Goal: Task Accomplishment & Management: Use online tool/utility

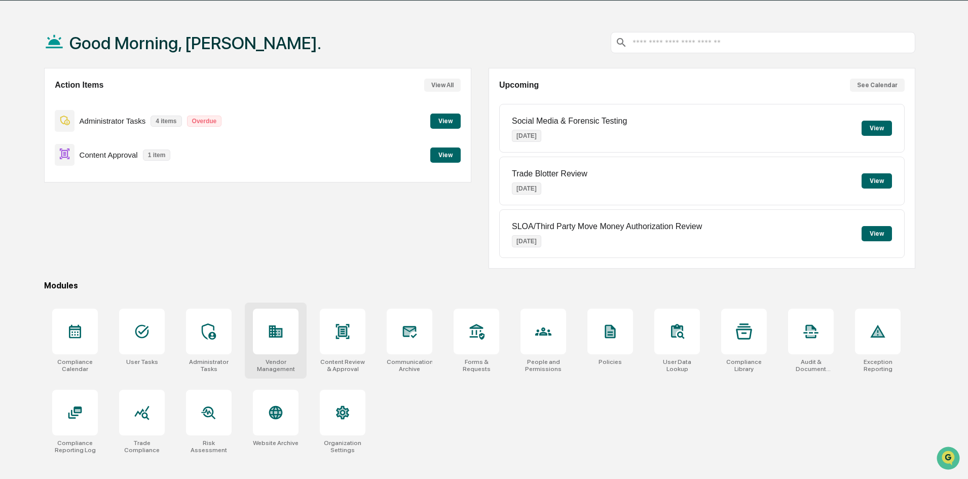
scroll to position [48, 0]
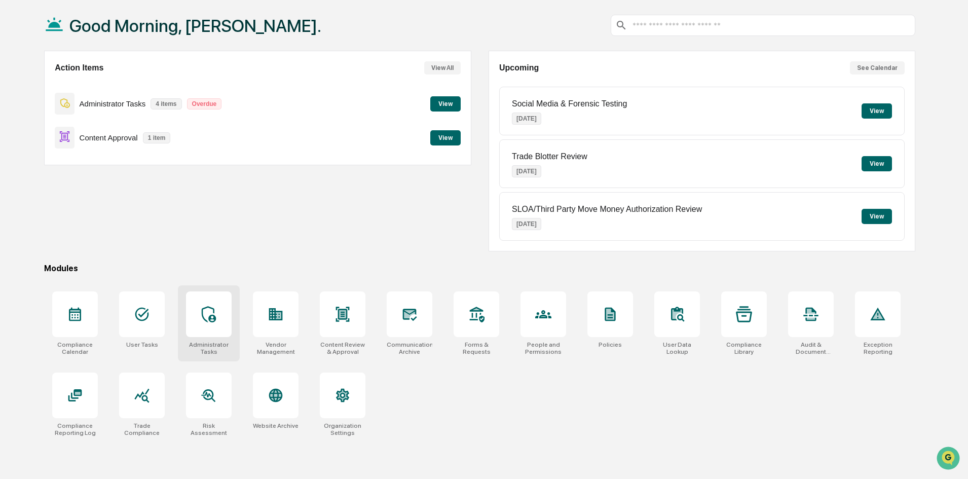
click at [205, 312] on icon at bounding box center [209, 314] width 16 height 16
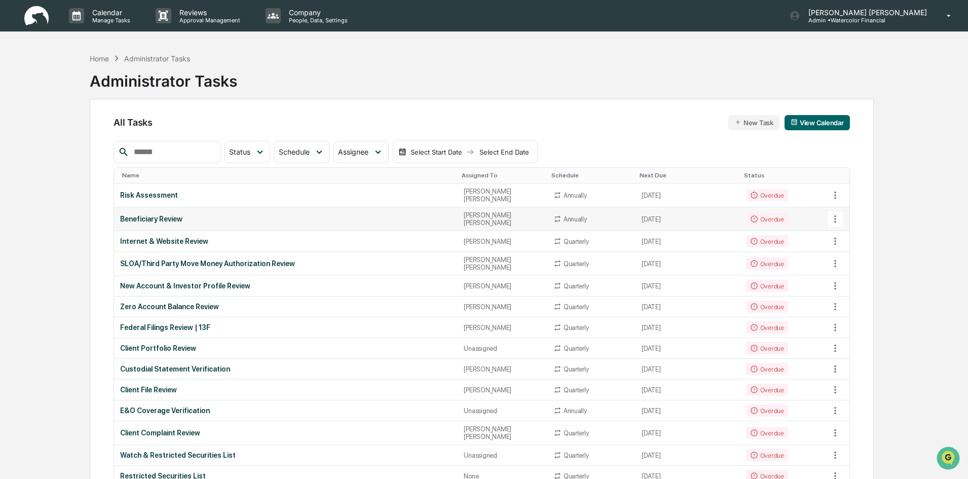
scroll to position [51, 0]
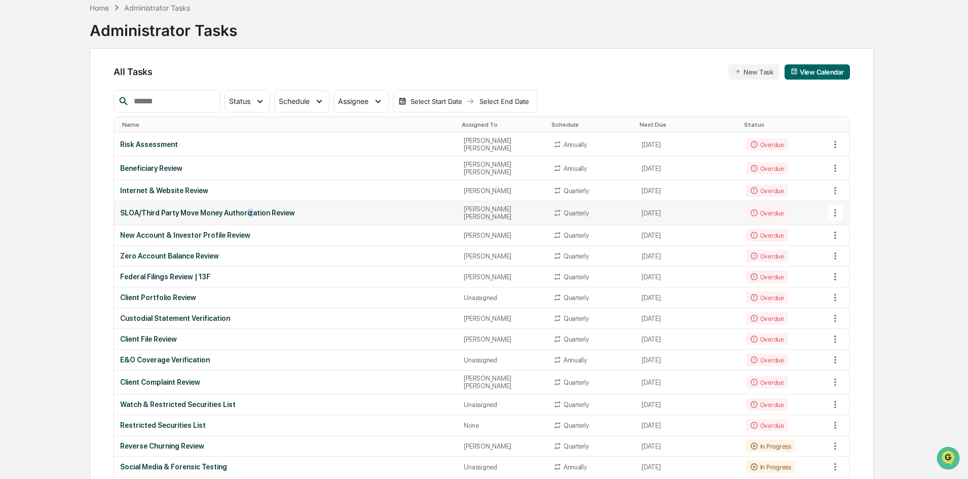
click at [243, 209] on div "SLOA/Third Party Move Money Authorization Review" at bounding box center [285, 213] width 331 height 8
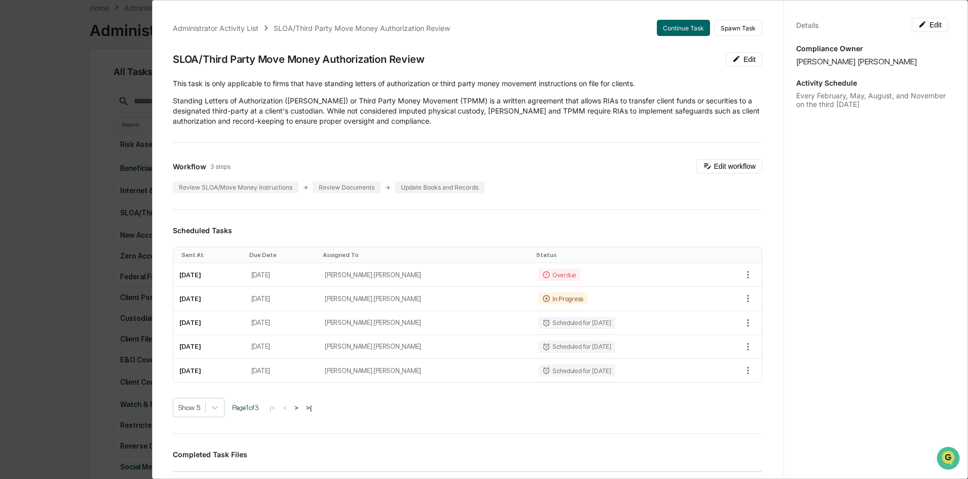
click at [106, 134] on div "Administrator Activity List SLOA/Third Party Move Money Authorization Review Co…" at bounding box center [484, 239] width 968 height 479
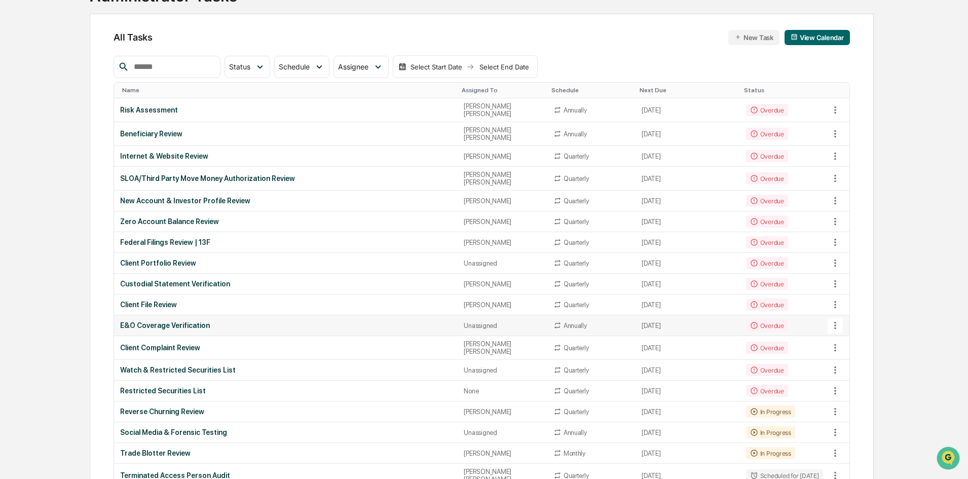
scroll to position [101, 0]
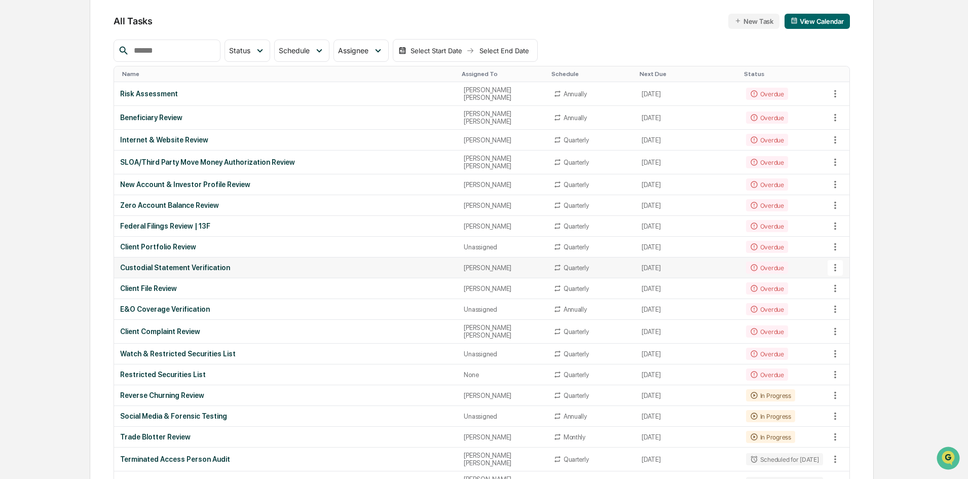
click at [172, 264] on div "Custodial Statement Verification" at bounding box center [285, 268] width 331 height 8
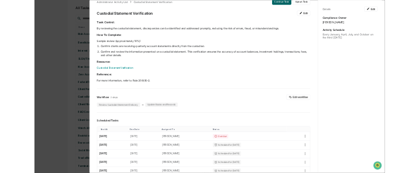
scroll to position [0, 0]
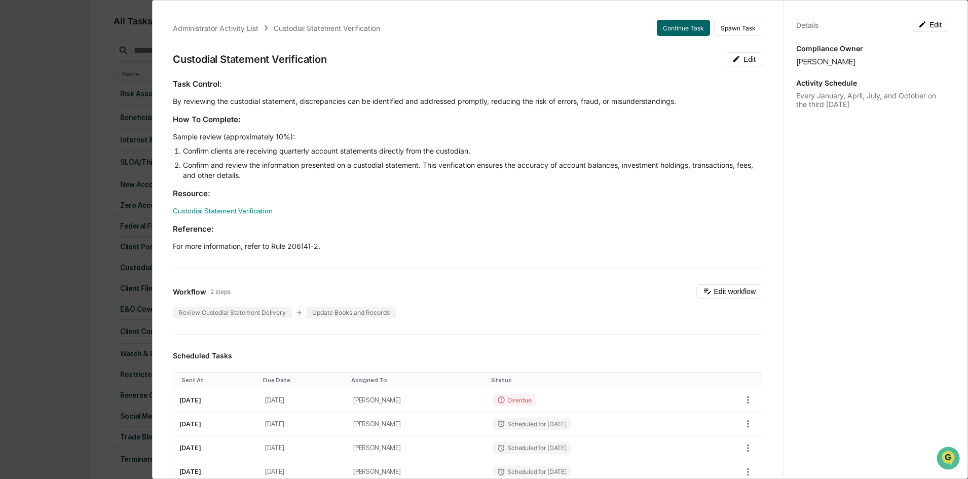
click at [75, 157] on div "Administrator Activity List Custodial Statement Verification Continue Task Spaw…" at bounding box center [484, 239] width 968 height 479
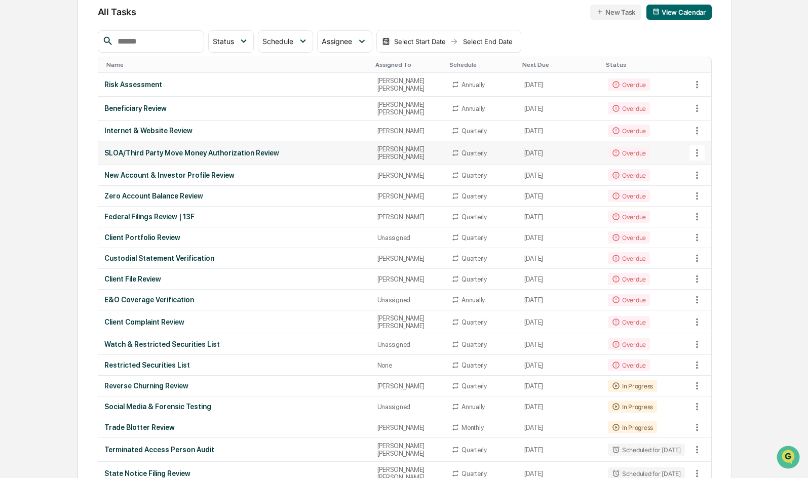
click at [179, 149] on div "SLOA/Third Party Move Money Authorization Review" at bounding box center [234, 153] width 261 height 8
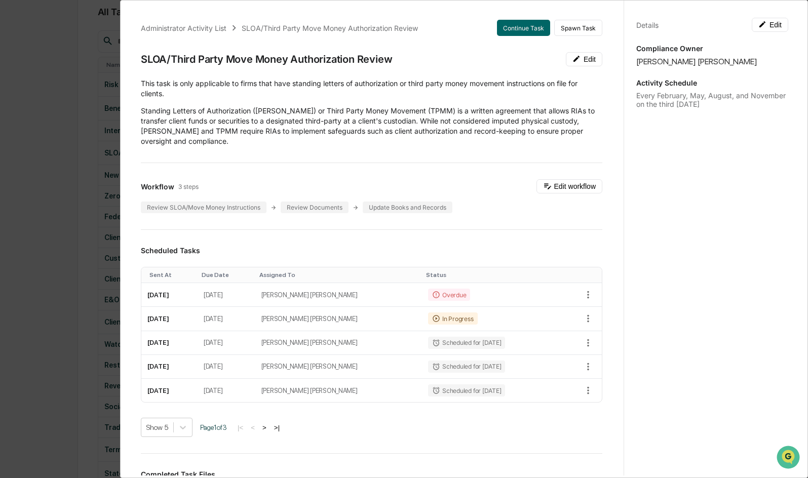
click at [74, 85] on div "Administrator Activity List SLOA/Third Party Move Money Authorization Review Co…" at bounding box center [404, 239] width 808 height 478
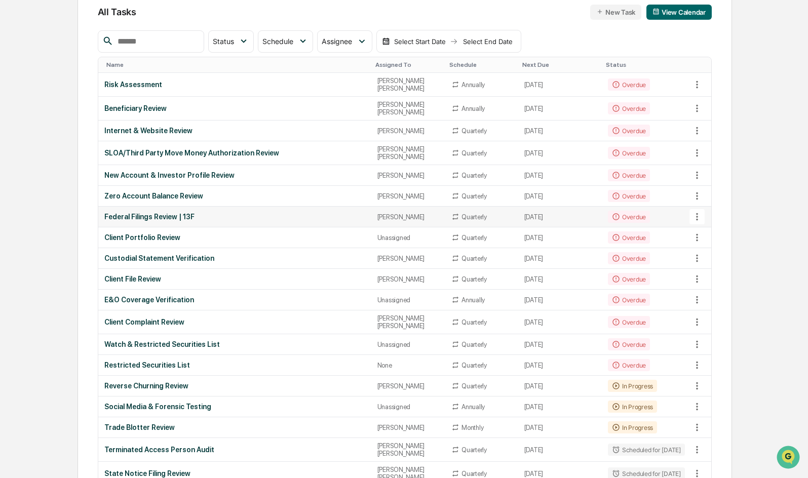
click at [148, 213] on div "Federal Filings Review | 13F" at bounding box center [234, 217] width 261 height 8
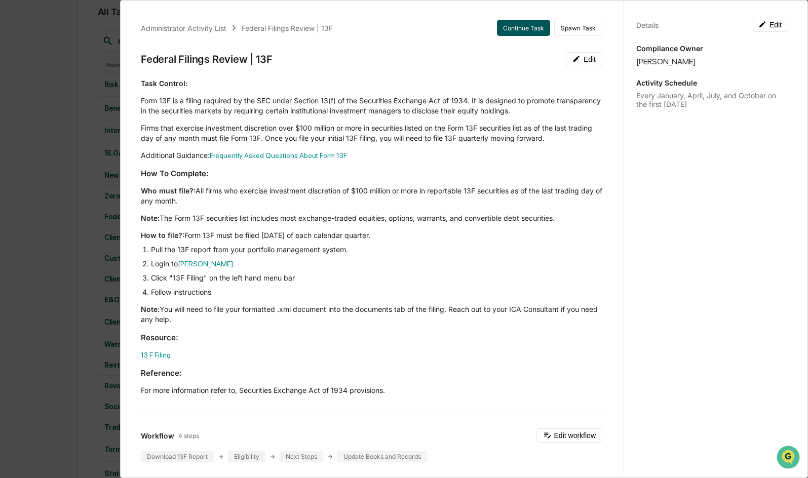
click at [519, 28] on button "Continue Task" at bounding box center [523, 28] width 53 height 16
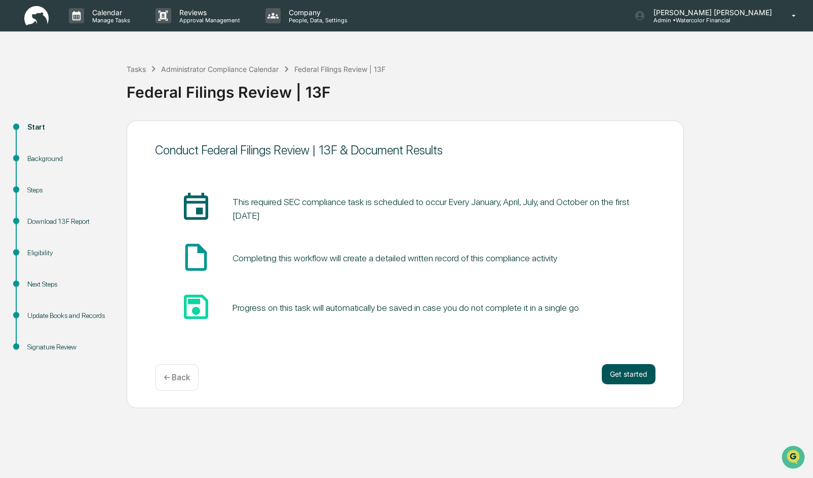
click at [625, 375] on button "Get started" at bounding box center [629, 374] width 54 height 20
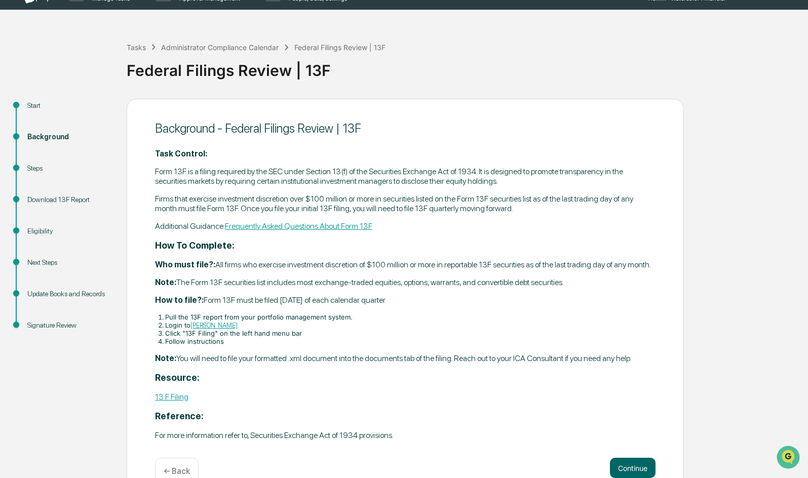
scroll to position [46, 0]
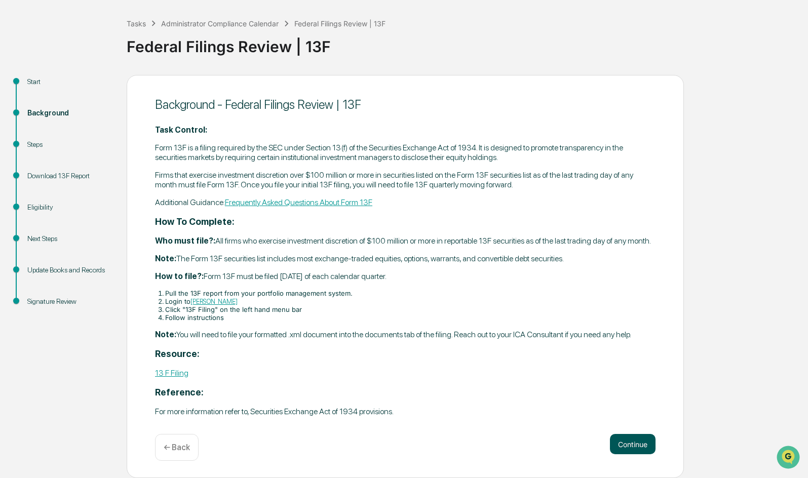
click at [634, 443] on button "Continue" at bounding box center [633, 444] width 46 height 20
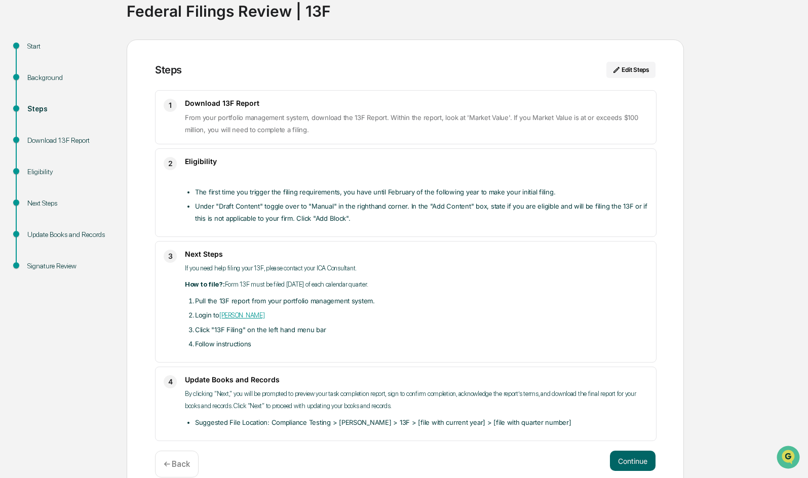
scroll to position [98, 0]
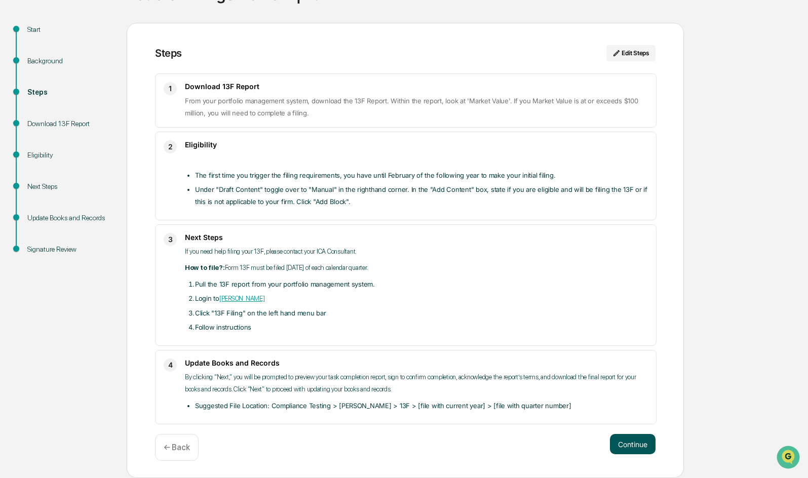
click at [627, 442] on button "Continue" at bounding box center [633, 444] width 46 height 20
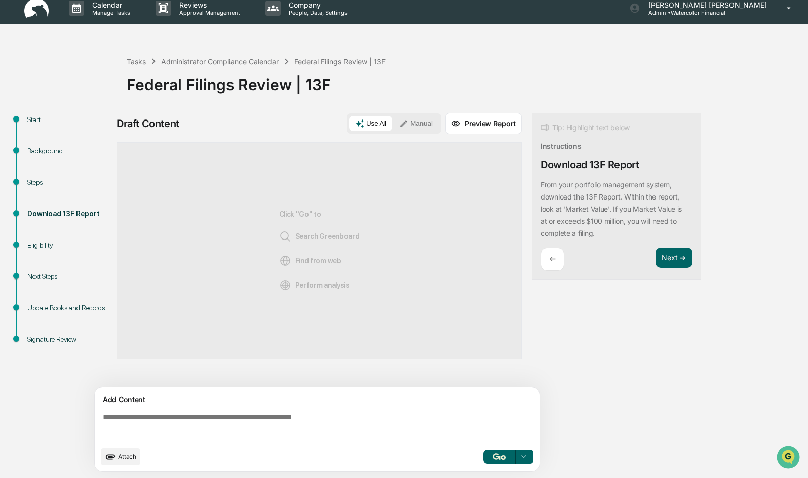
click at [418, 123] on button "Manual" at bounding box center [416, 123] width 46 height 15
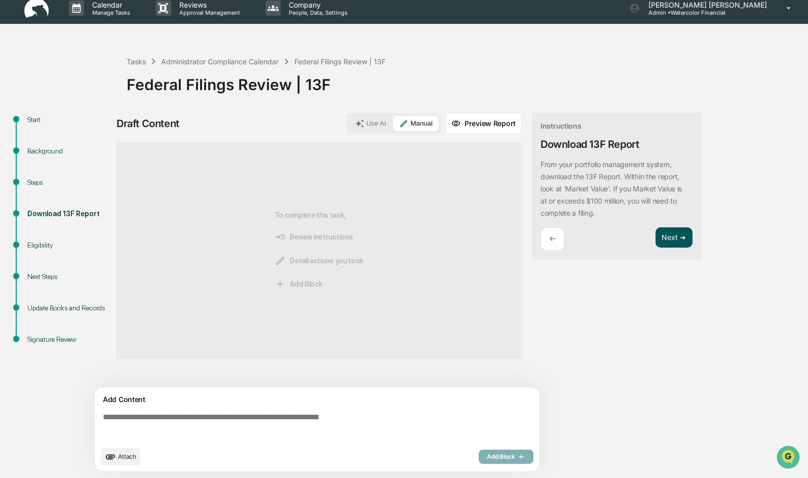
click at [675, 237] on button "Next ➔" at bounding box center [674, 238] width 37 height 21
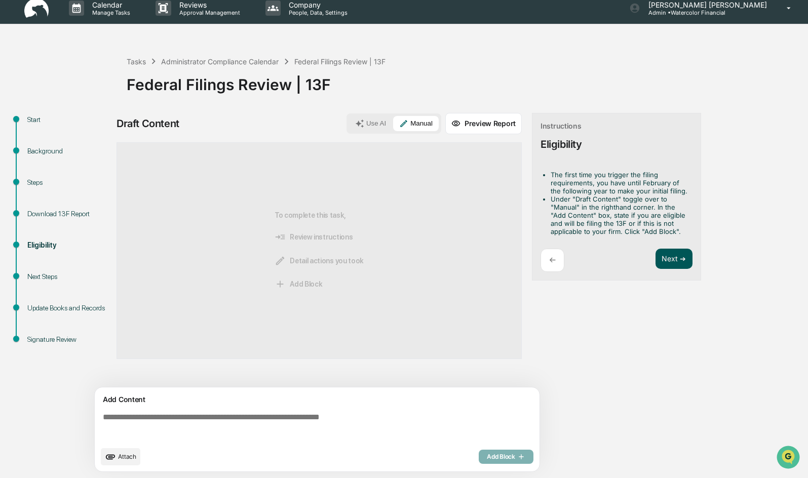
click at [668, 258] on button "Next ➔" at bounding box center [674, 259] width 37 height 21
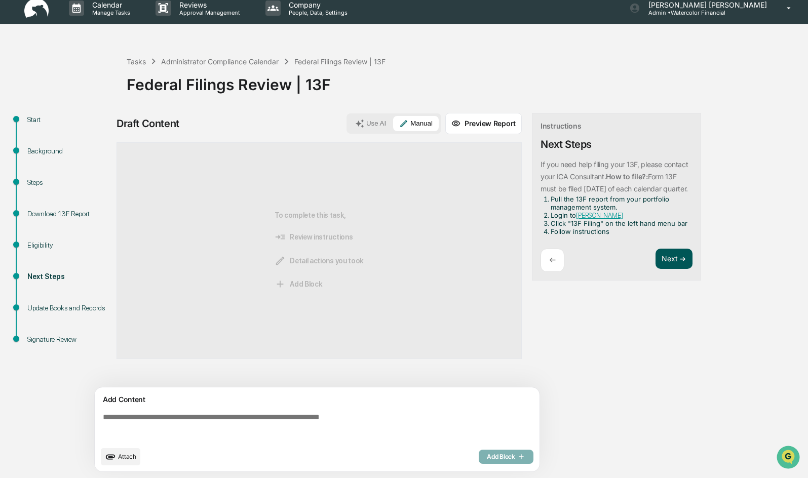
click at [671, 270] on button "Next ➔" at bounding box center [674, 259] width 37 height 21
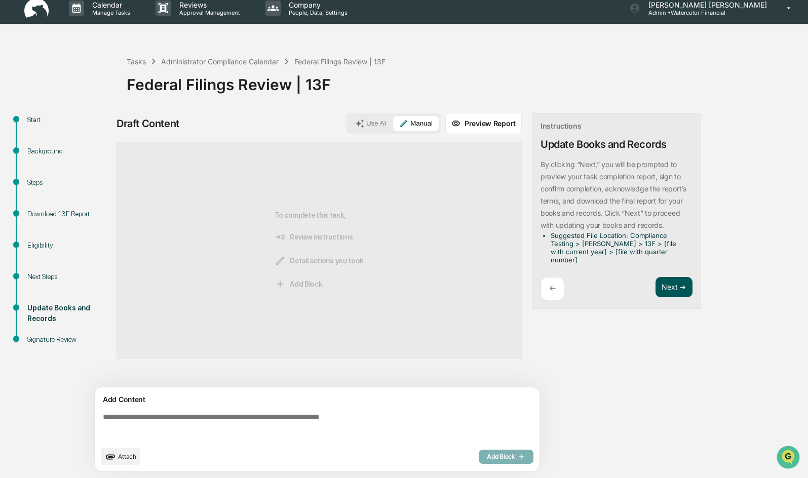
click at [673, 279] on button "Next ➔" at bounding box center [674, 287] width 37 height 21
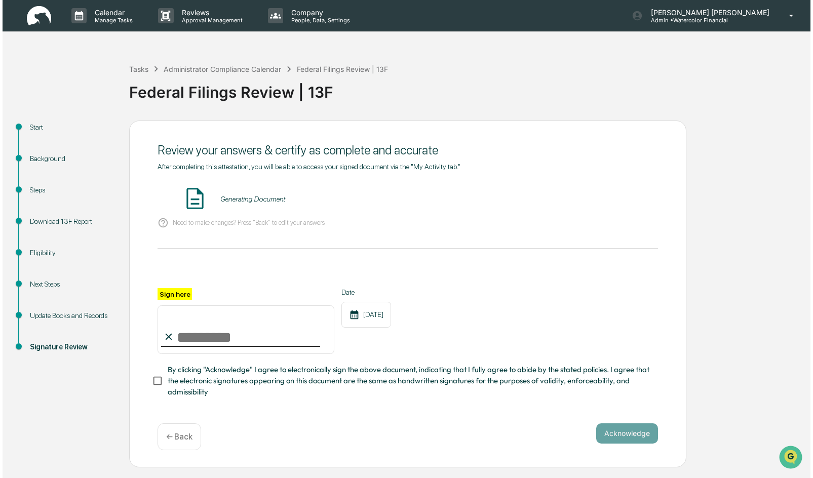
scroll to position [0, 0]
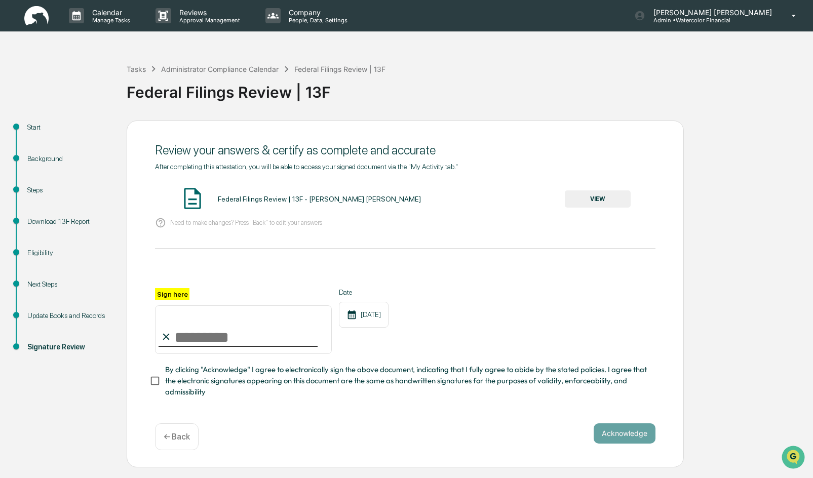
click at [228, 338] on input "Sign here" at bounding box center [243, 330] width 177 height 49
type input "**********"
click at [594, 198] on button "VIEW" at bounding box center [598, 199] width 66 height 17
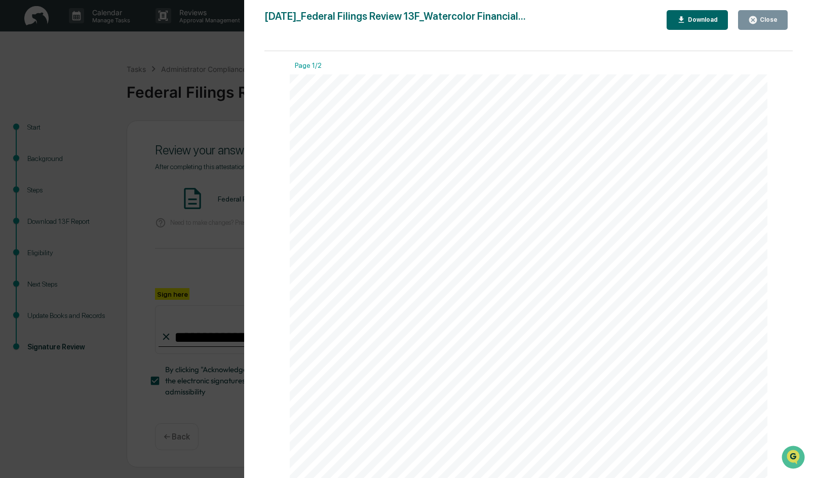
click at [764, 21] on div "Close" at bounding box center [768, 19] width 20 height 7
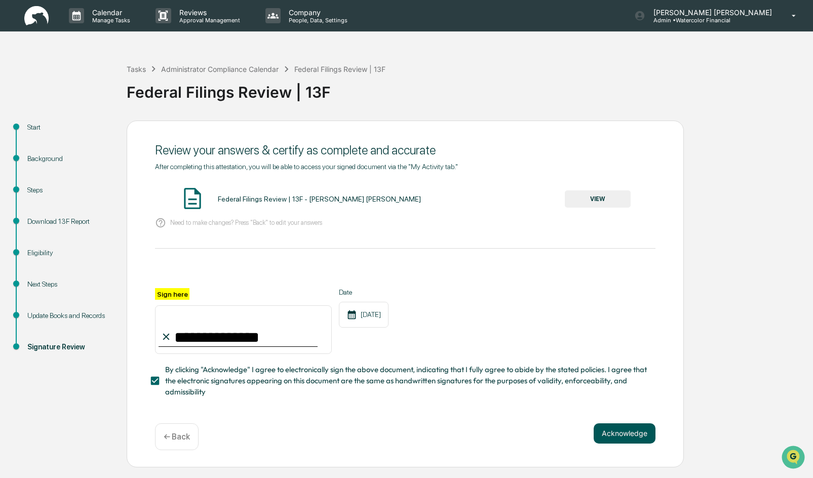
click at [618, 437] on button "Acknowledge" at bounding box center [625, 434] width 62 height 20
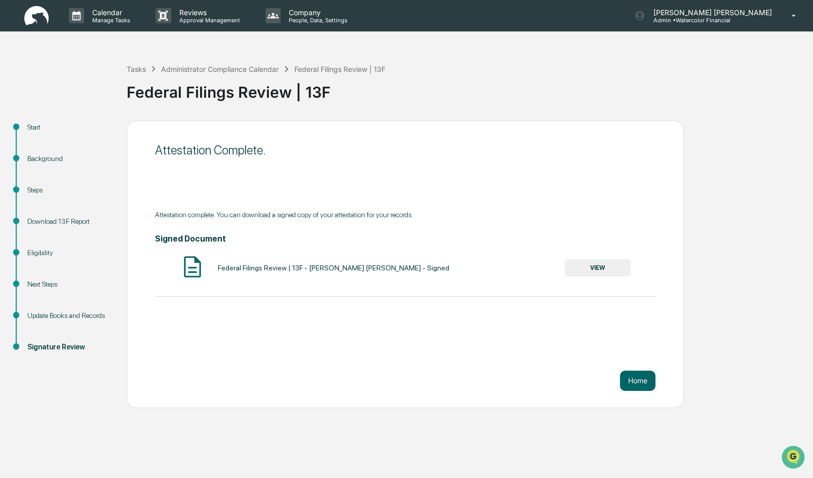
click at [600, 268] on button "VIEW" at bounding box center [598, 267] width 66 height 17
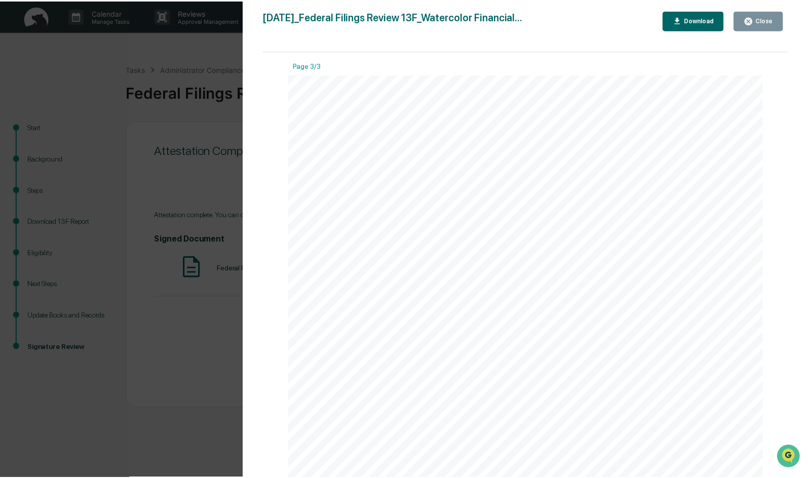
scroll to position [1633, 0]
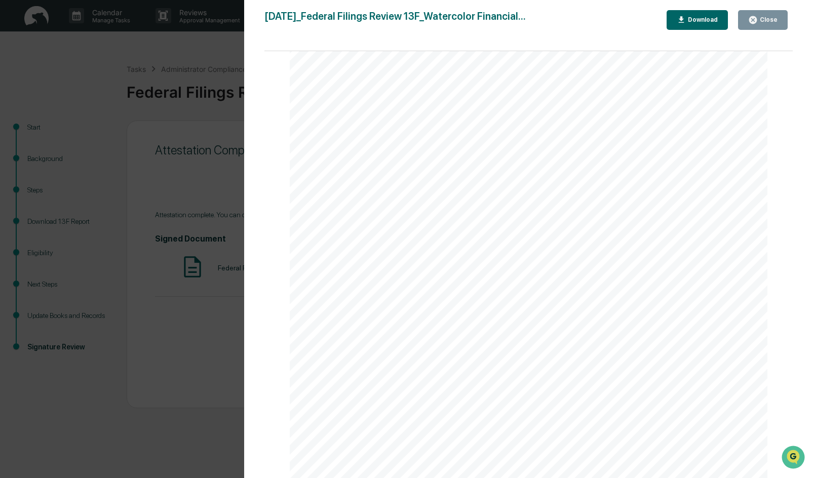
click at [768, 17] on div "Close" at bounding box center [768, 19] width 20 height 7
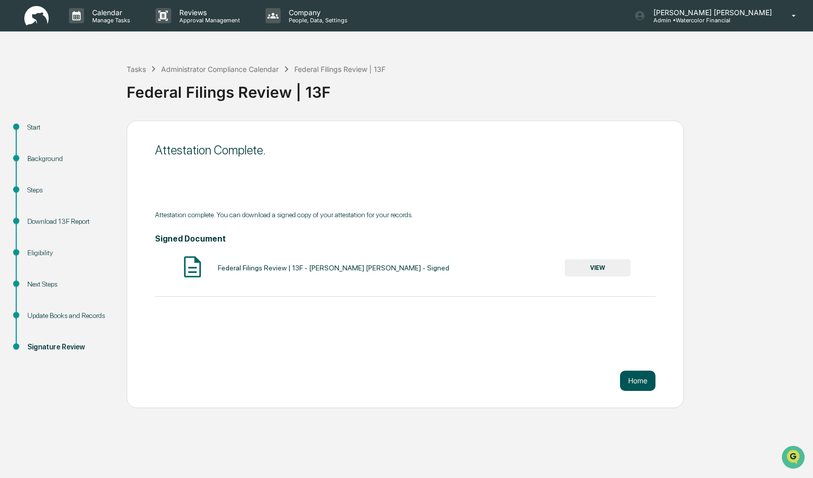
click at [637, 380] on button "Home" at bounding box center [637, 381] width 35 height 20
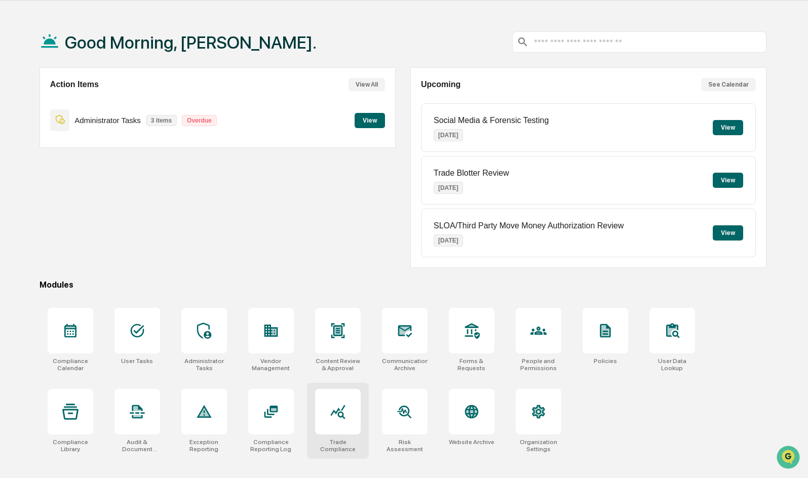
scroll to position [48, 0]
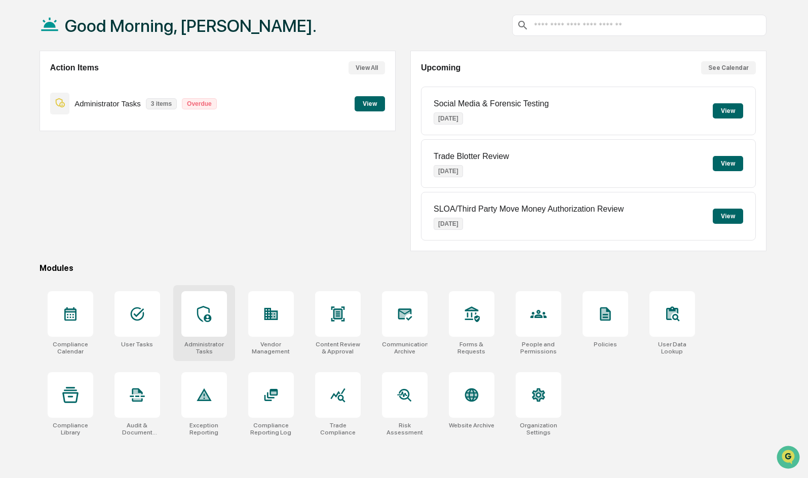
click at [203, 312] on icon at bounding box center [204, 314] width 16 height 16
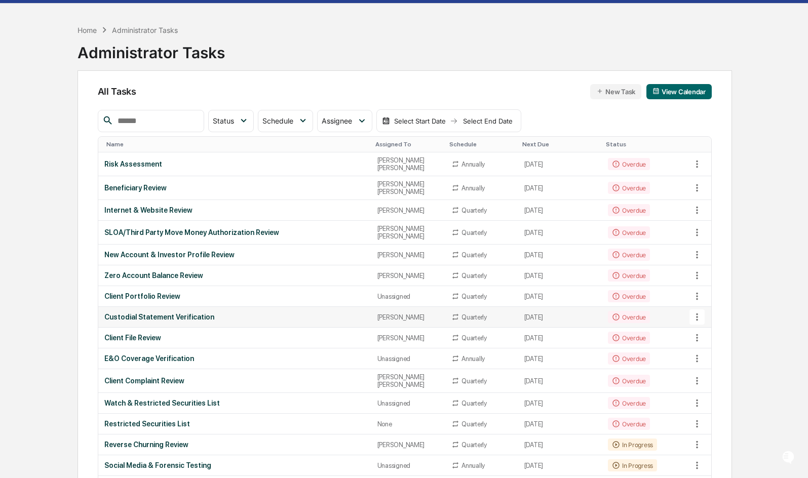
scroll to position [51, 0]
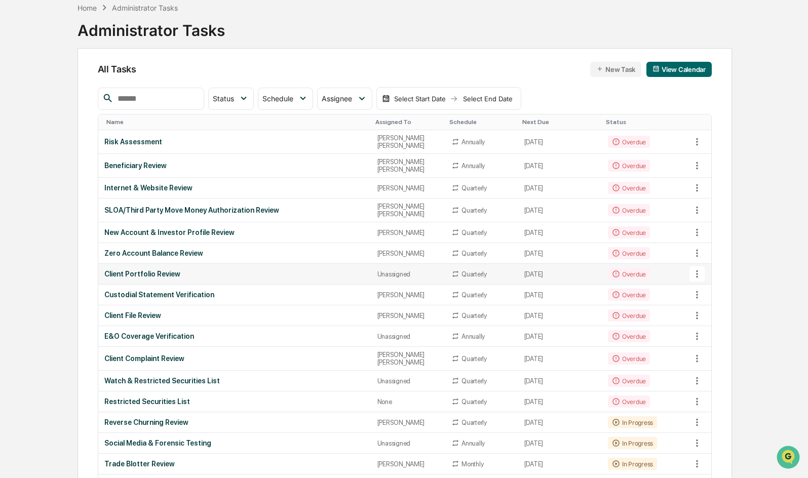
click at [161, 270] on div "Client Portfolio Review" at bounding box center [234, 274] width 261 height 8
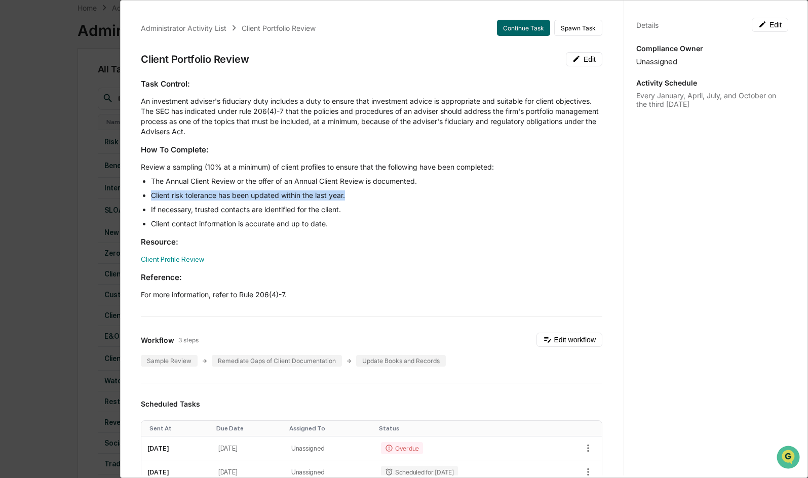
drag, startPoint x: 153, startPoint y: 197, endPoint x: 352, endPoint y: 197, distance: 199.7
click at [352, 196] on li "Client risk tolerance has been updated within the last year." at bounding box center [377, 196] width 452 height 10
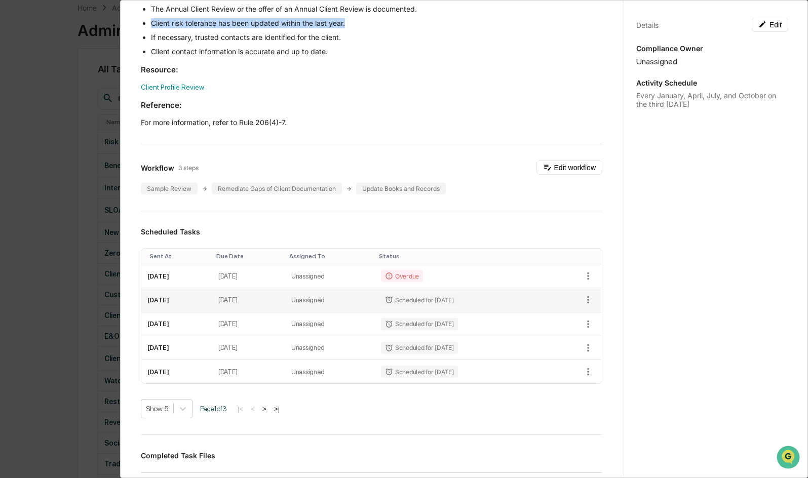
scroll to position [0, 0]
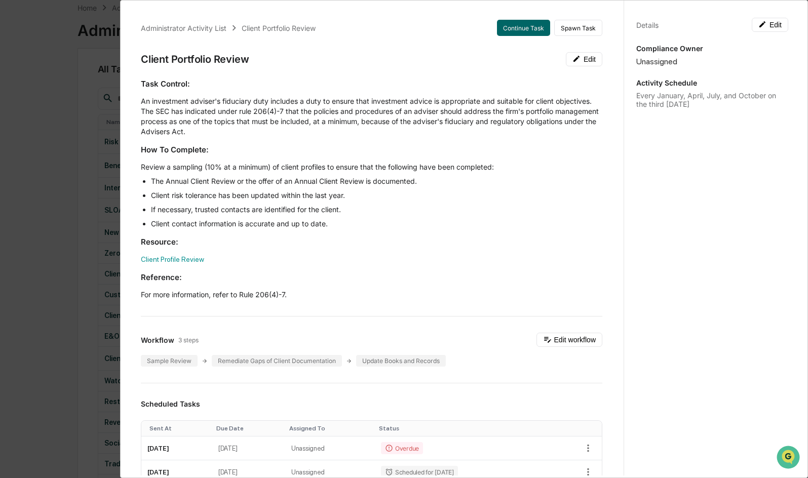
click at [524, 212] on li "If necessary, trusted contacts are identified for the client." at bounding box center [377, 210] width 452 height 10
click at [55, 119] on div "Administrator Activity List Client Portfolio Review Continue Task Spawn Task Cl…" at bounding box center [404, 239] width 808 height 478
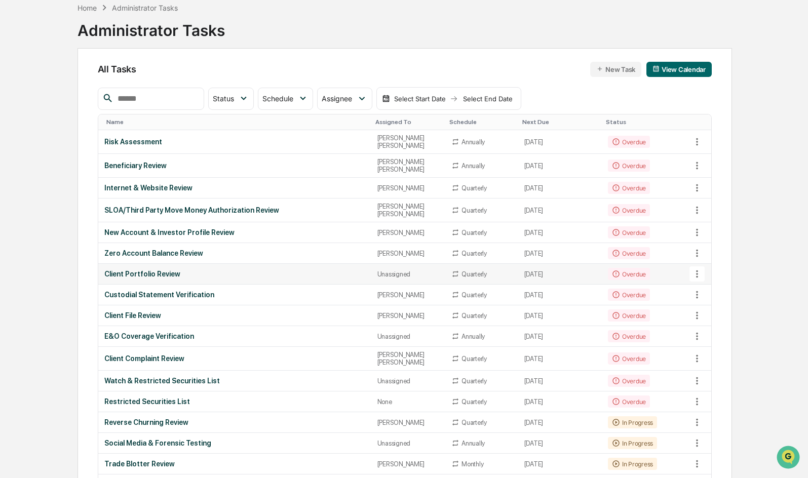
click at [159, 270] on div "Client Portfolio Review" at bounding box center [234, 274] width 261 height 8
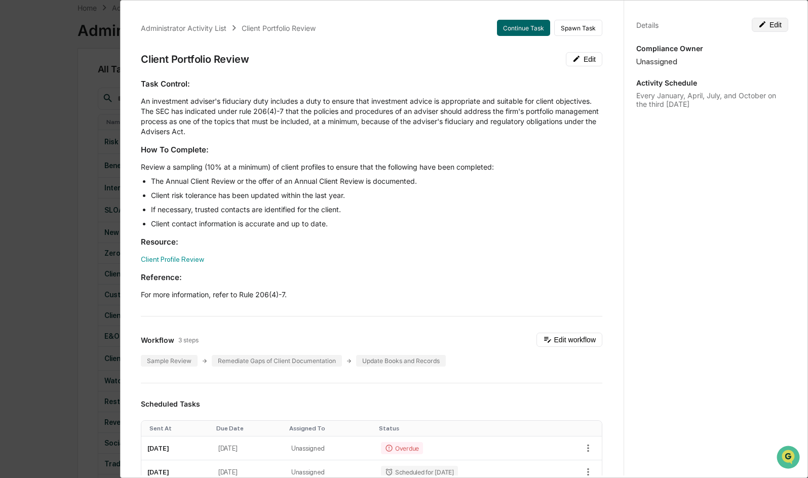
click at [769, 23] on button "Edit" at bounding box center [770, 25] width 36 height 14
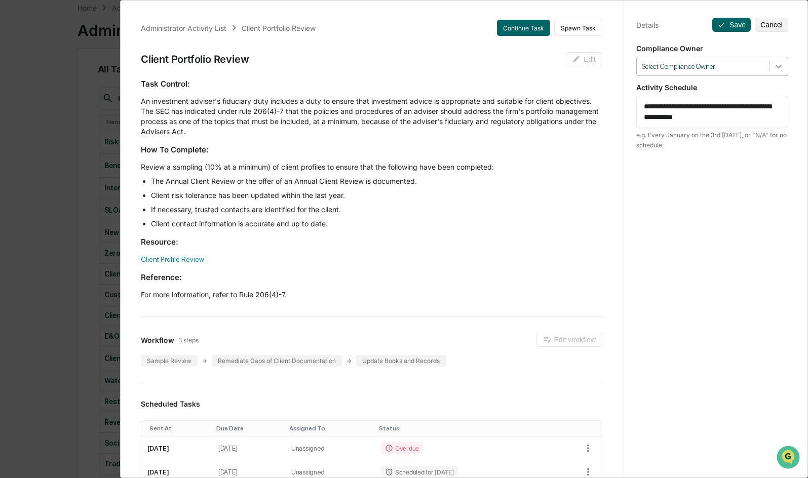
click at [774, 64] on icon at bounding box center [779, 66] width 10 height 10
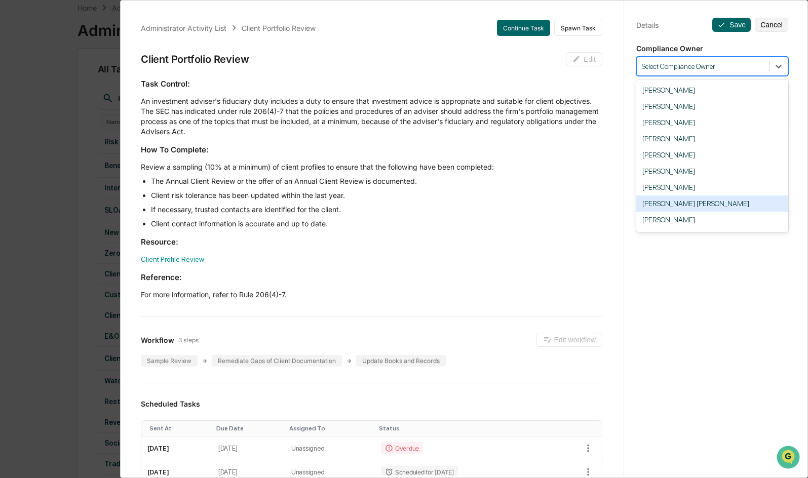
click at [666, 203] on div "[PERSON_NAME] [PERSON_NAME]" at bounding box center [713, 204] width 152 height 16
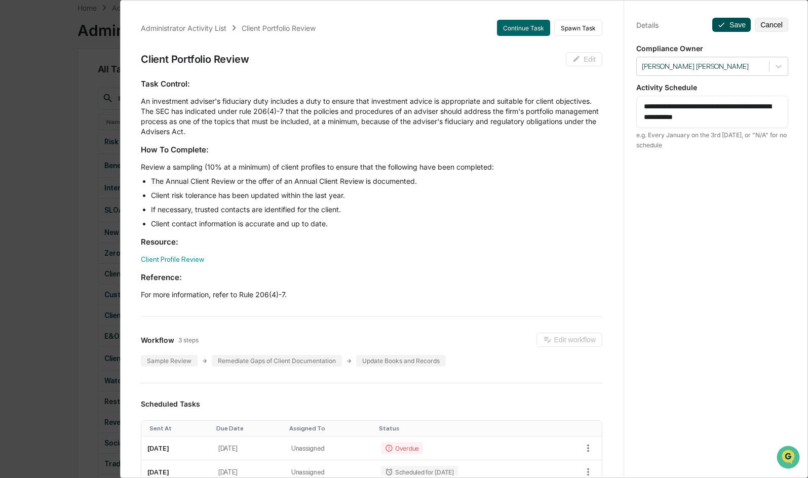
click at [726, 23] on button "Save" at bounding box center [732, 25] width 39 height 14
click at [53, 144] on div "Administrator Activity List Client Portfolio Review Continue Task Spawn Task Cl…" at bounding box center [404, 239] width 808 height 478
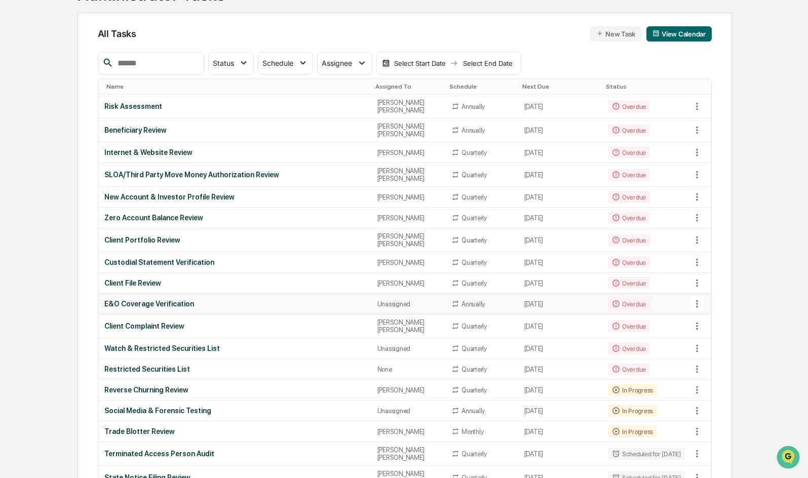
scroll to position [101, 0]
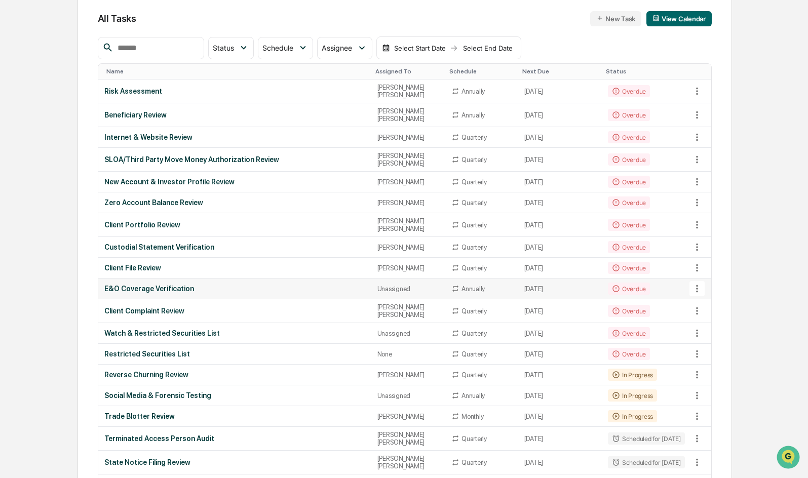
click at [151, 285] on div "E&O Coverage Verification" at bounding box center [234, 289] width 261 height 8
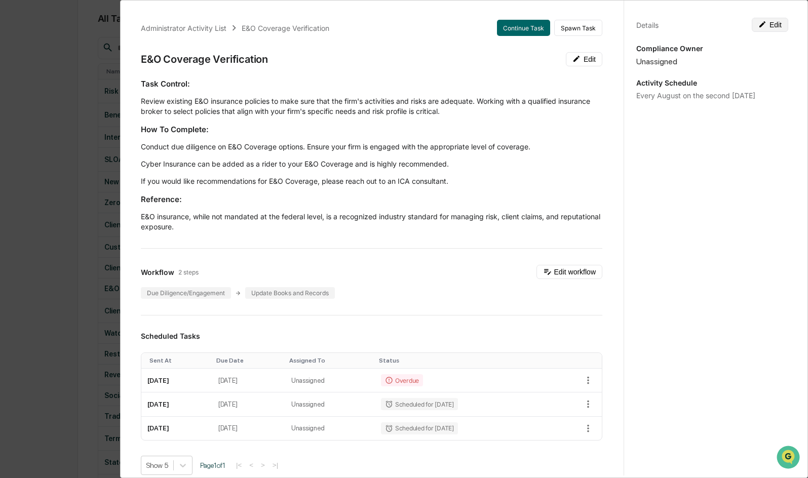
click at [769, 25] on button "Edit" at bounding box center [770, 25] width 36 height 14
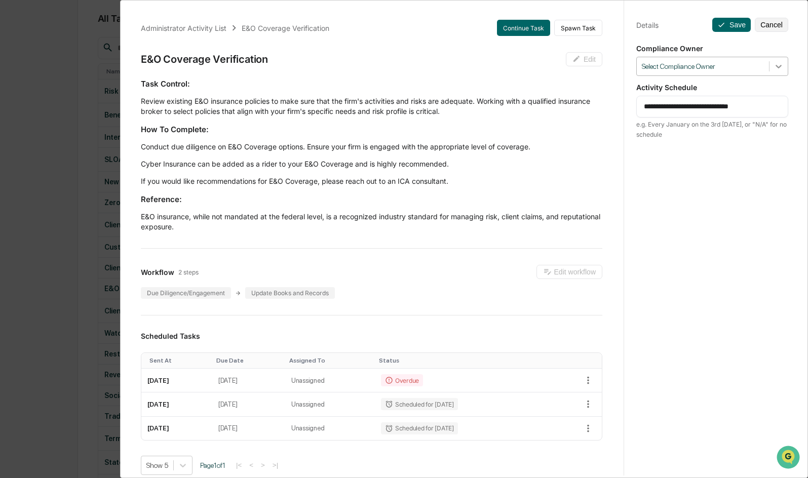
click at [774, 66] on icon at bounding box center [779, 66] width 10 height 10
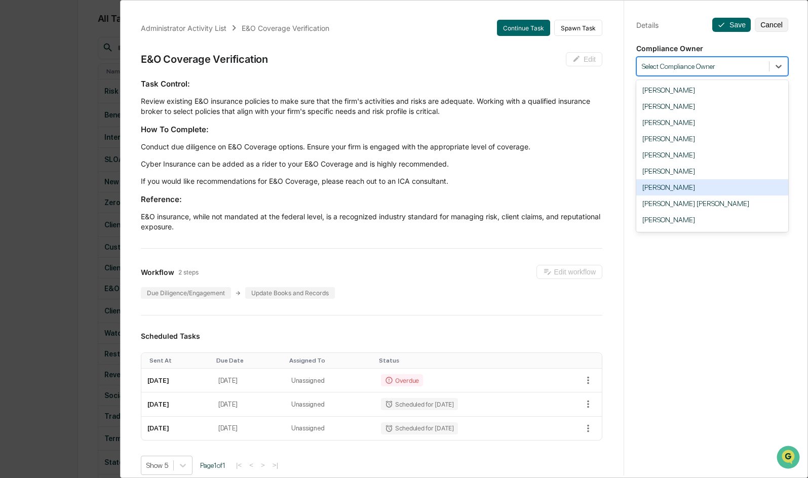
click at [659, 189] on div "[PERSON_NAME]" at bounding box center [713, 187] width 152 height 16
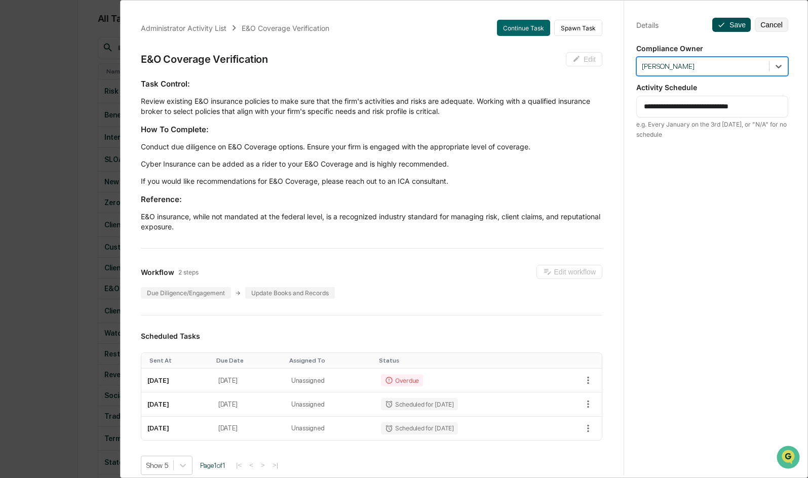
click at [726, 24] on button "Save" at bounding box center [732, 25] width 39 height 14
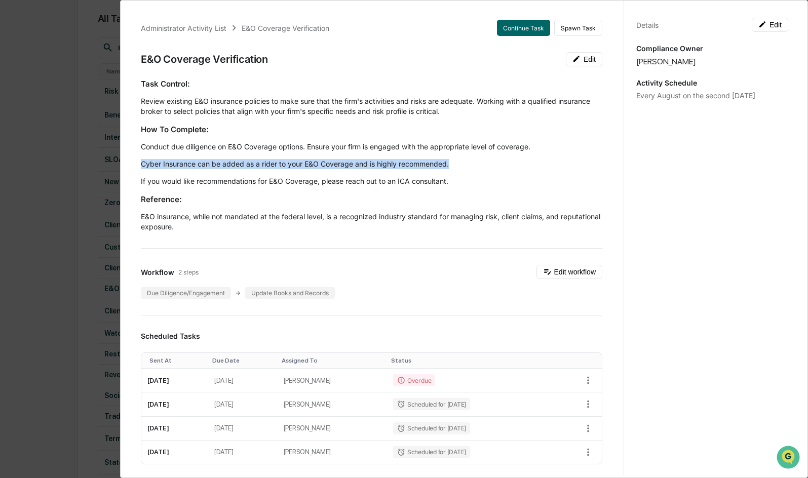
drag, startPoint x: 141, startPoint y: 163, endPoint x: 453, endPoint y: 165, distance: 312.2
click at [453, 165] on p "Cyber Insurance can be added as a rider to your E&O Coverage and is highly reco…" at bounding box center [372, 164] width 462 height 10
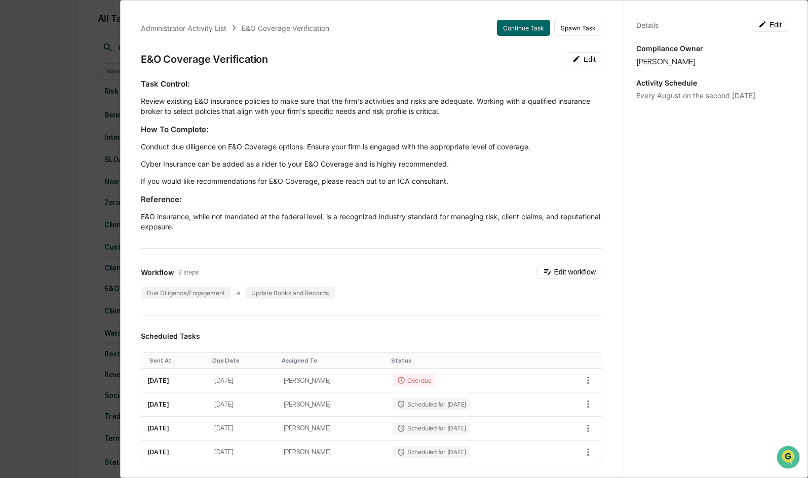
click at [416, 193] on div "Task Control: Review existing E&O insurance policies to make sure that the firm…" at bounding box center [372, 156] width 462 height 154
click at [77, 141] on div "Administrator Activity List E&O Coverage Verification Continue Task Spawn Task …" at bounding box center [404, 239] width 808 height 478
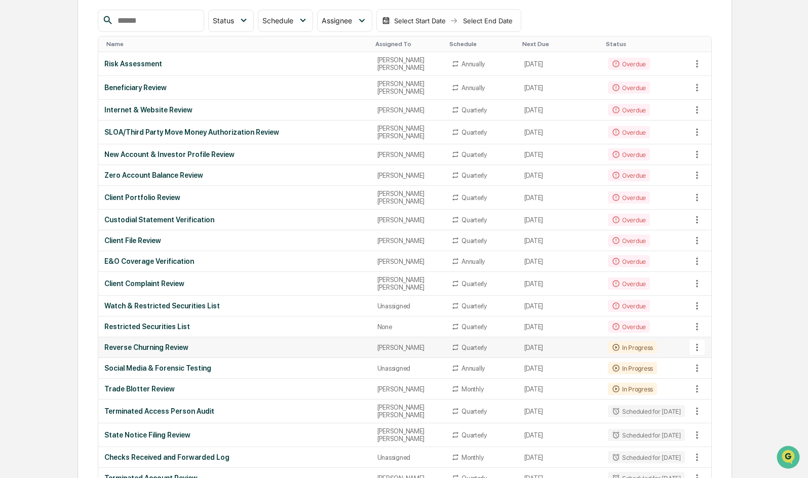
scroll to position [152, 0]
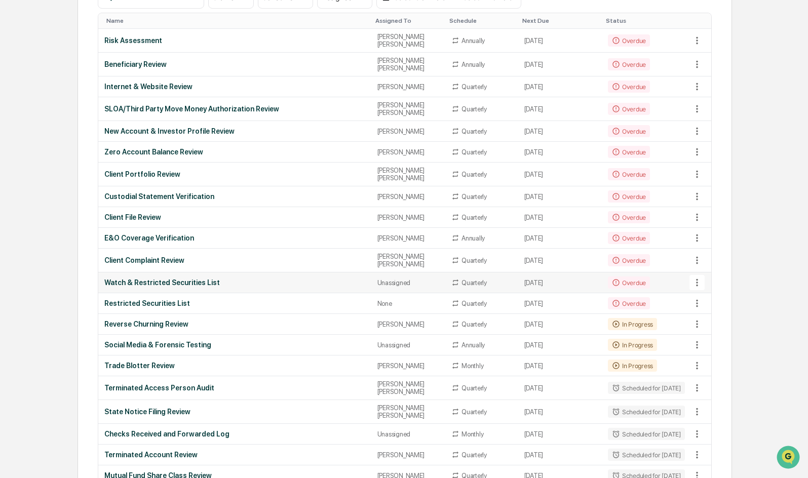
click at [154, 279] on div "Watch & Restricted Securities List" at bounding box center [234, 283] width 261 height 8
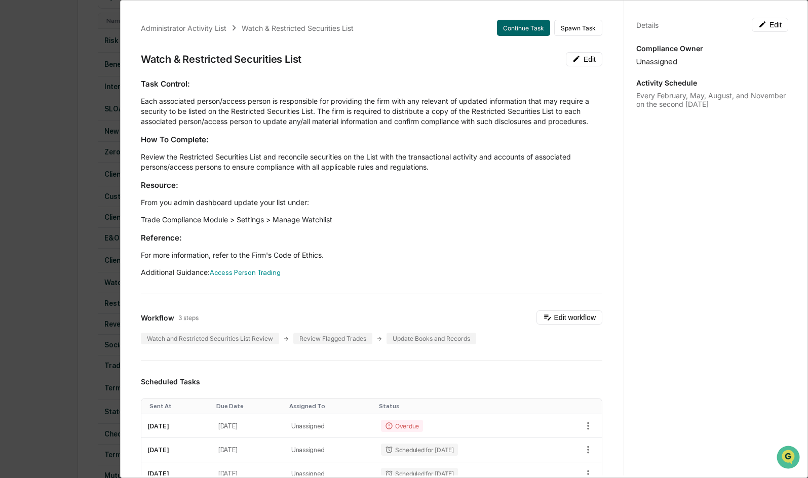
click at [72, 235] on div "Administrator Activity List Watch & Restricted Securities List Continue Task Sp…" at bounding box center [404, 239] width 808 height 478
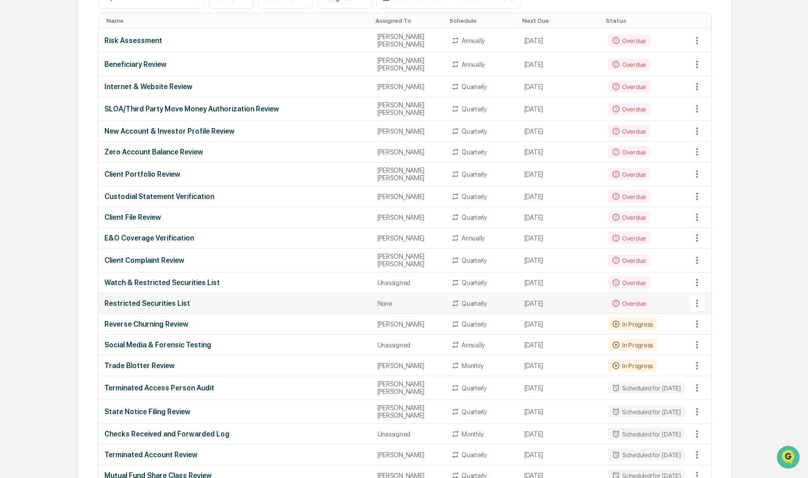
click at [694, 298] on icon at bounding box center [697, 303] width 11 height 11
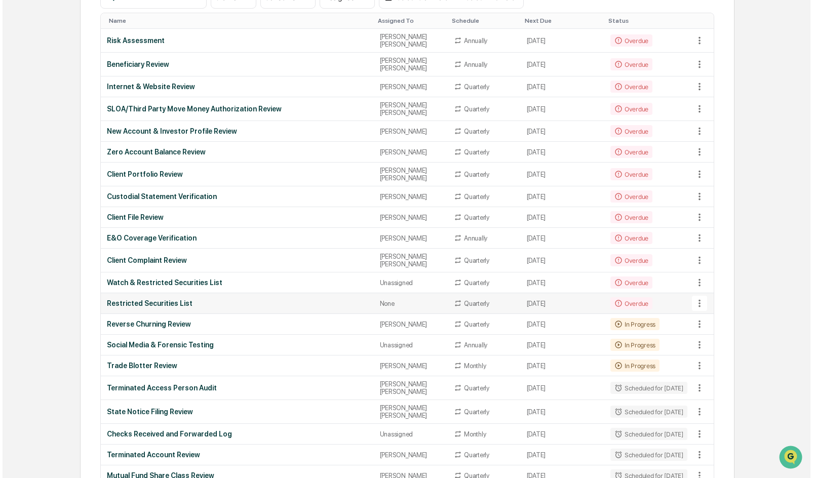
scroll to position [153, 0]
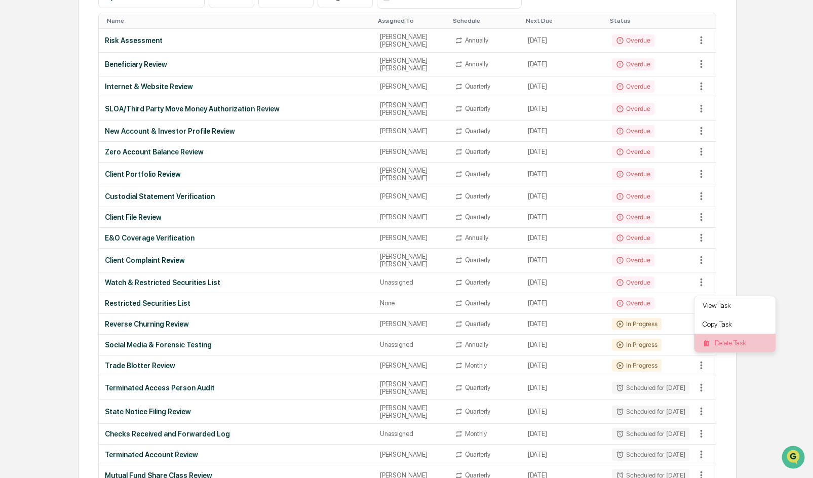
click at [728, 342] on li "Delete Task" at bounding box center [735, 343] width 81 height 19
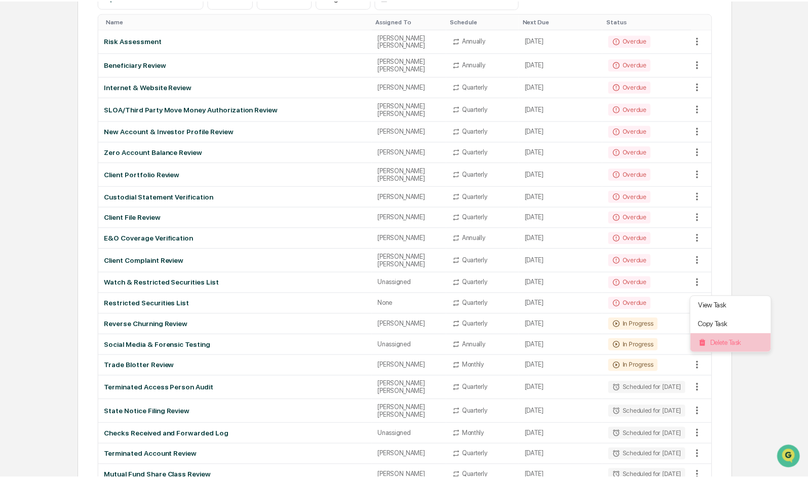
scroll to position [152, 0]
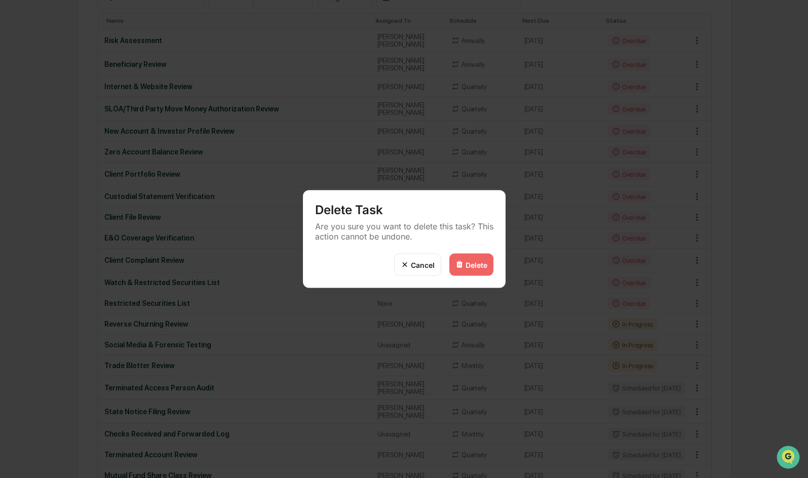
click at [474, 263] on div "Delete" at bounding box center [477, 265] width 22 height 9
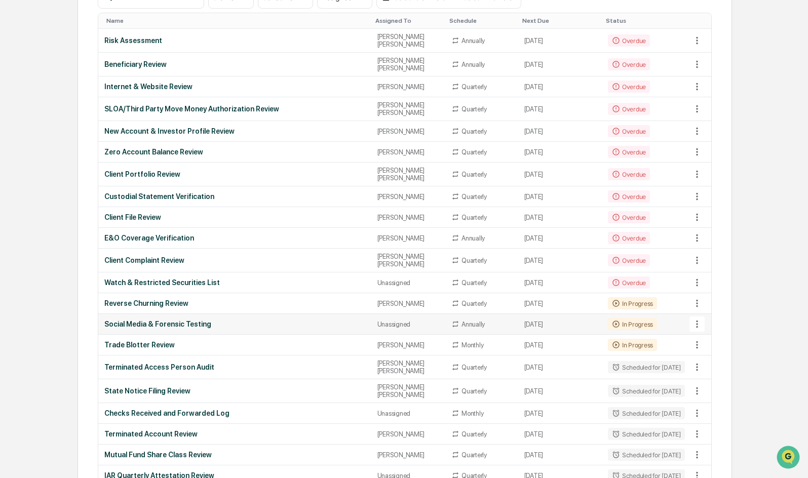
click at [173, 320] on div "Social Media & Forensic Testing" at bounding box center [234, 324] width 261 height 8
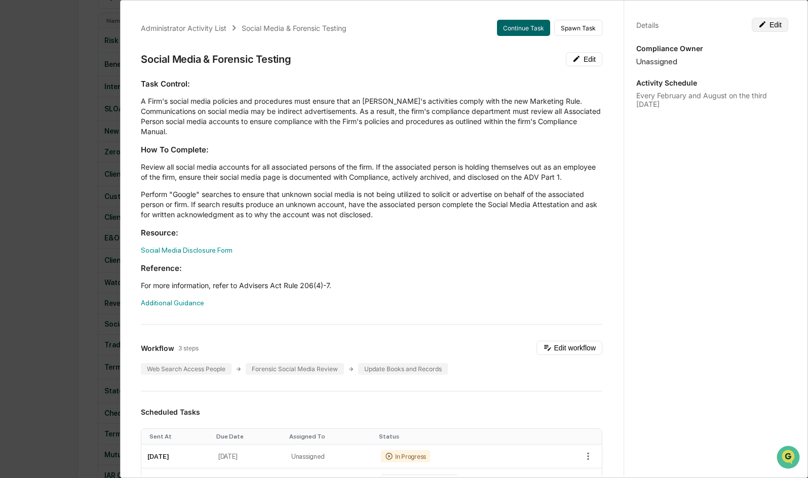
click at [766, 25] on button "Edit" at bounding box center [770, 25] width 36 height 14
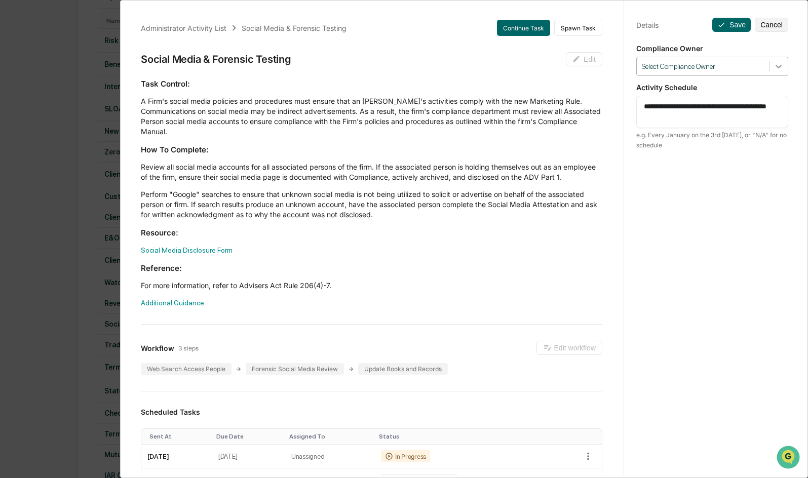
click at [774, 67] on icon at bounding box center [779, 66] width 10 height 10
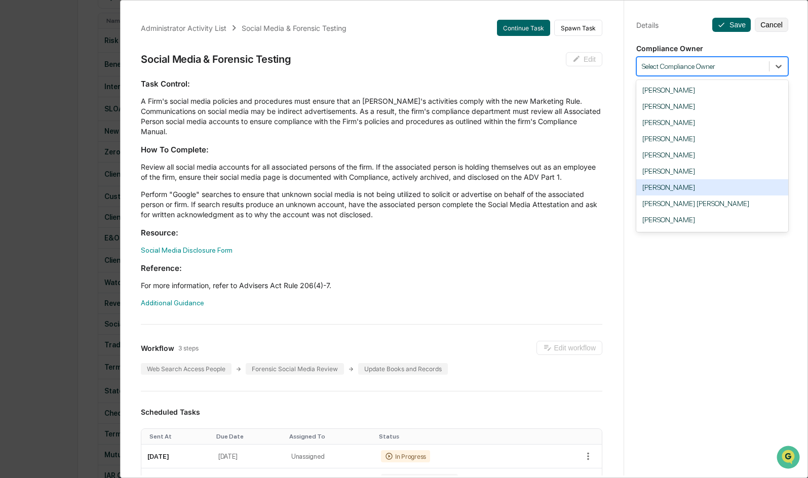
click at [654, 190] on div "[PERSON_NAME]" at bounding box center [713, 187] width 152 height 16
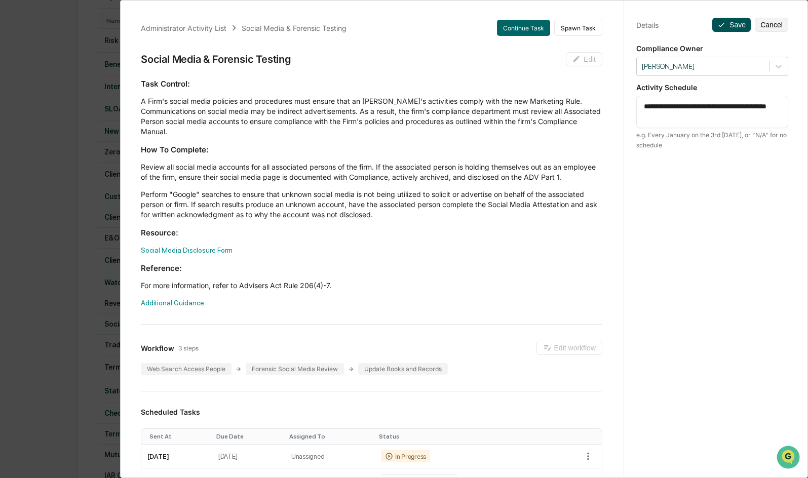
click at [724, 25] on button "Save" at bounding box center [732, 25] width 39 height 14
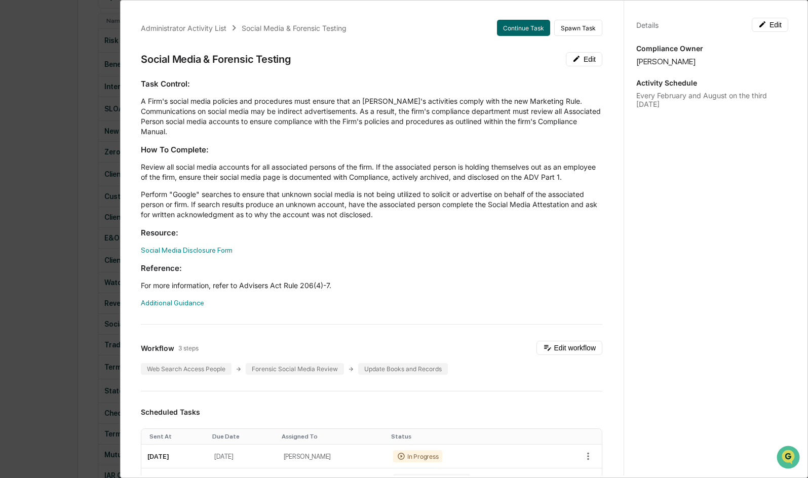
drag, startPoint x: 74, startPoint y: 186, endPoint x: 79, endPoint y: 190, distance: 5.8
click at [76, 188] on div "Administrator Activity List Social Media & Forensic Testing Continue Task Spawn…" at bounding box center [404, 239] width 808 height 478
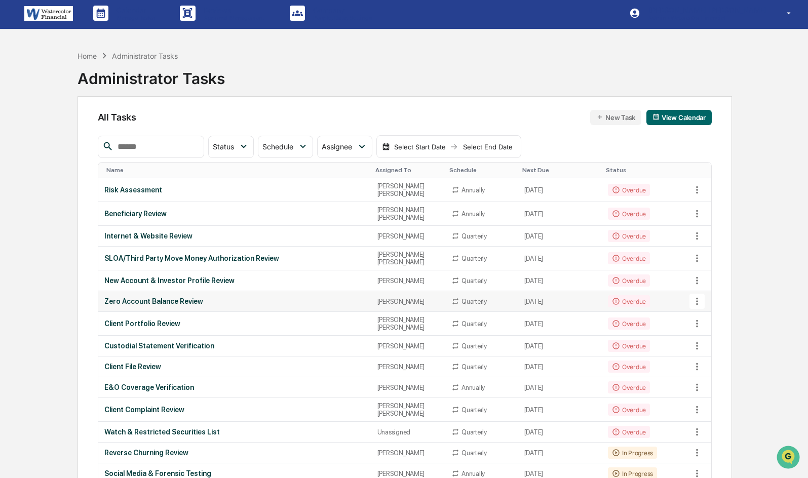
scroll to position [0, 0]
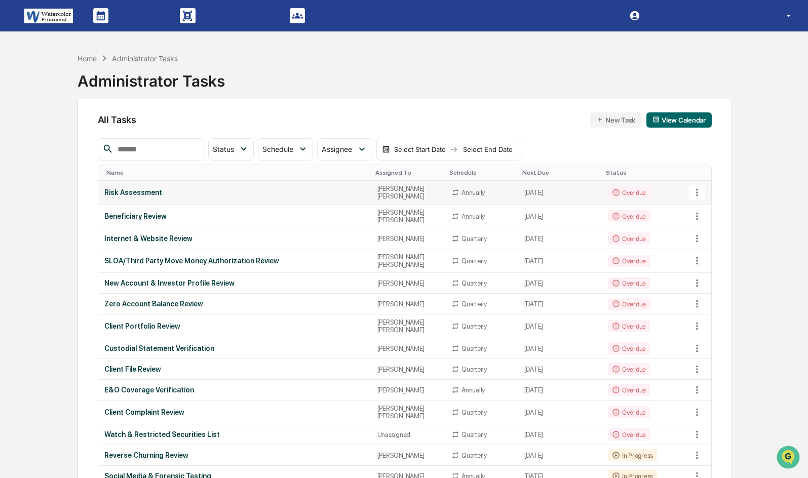
click at [170, 192] on div "Risk Assessment" at bounding box center [234, 193] width 261 height 8
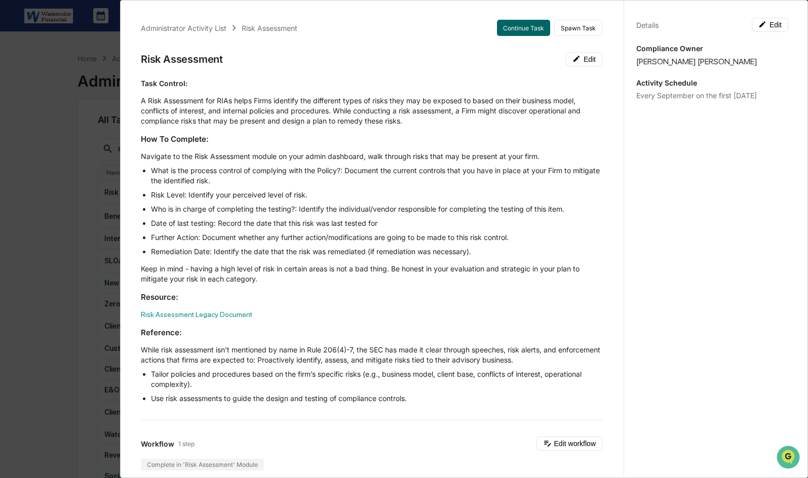
click at [32, 152] on div "Administrator Activity List Risk Assessment Continue Task Spawn Task Risk Asses…" at bounding box center [404, 239] width 808 height 478
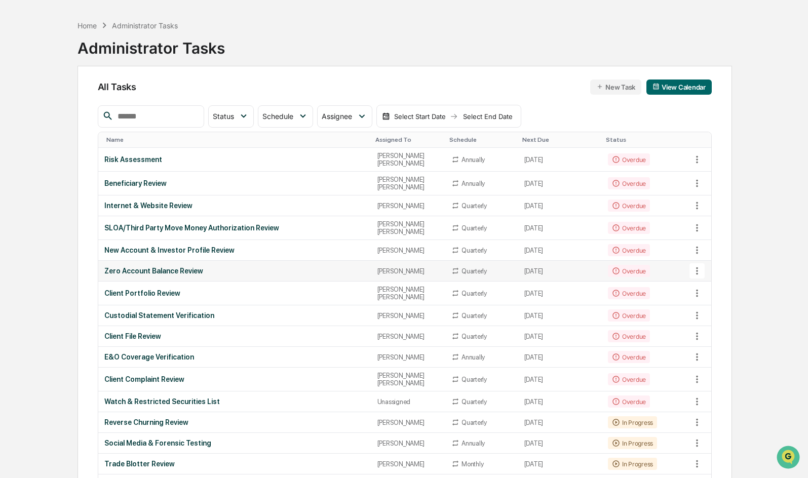
scroll to position [51, 0]
